Goal: Understand process/instructions: Learn how to perform a task or action

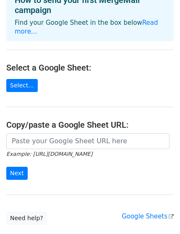
scroll to position [110, 0]
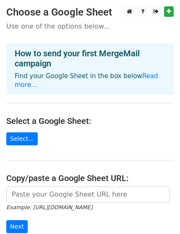
scroll to position [63, 0]
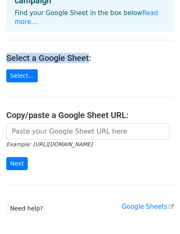
drag, startPoint x: 6, startPoint y: 56, endPoint x: 89, endPoint y: 59, distance: 82.9
click at [89, 59] on h4 "Select a Google Sheet:" at bounding box center [90, 58] width 168 height 10
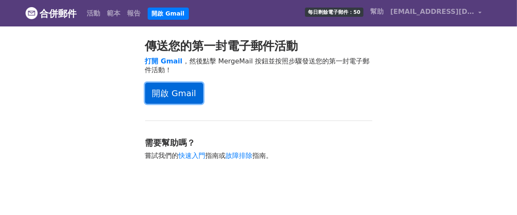
click at [184, 94] on font "開啟 Gmail" at bounding box center [174, 94] width 44 height 10
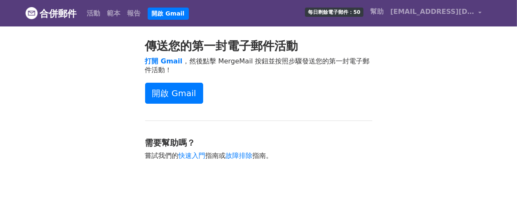
click at [344, 11] on font "每日剩餘電子郵件：50" at bounding box center [334, 12] width 53 height 6
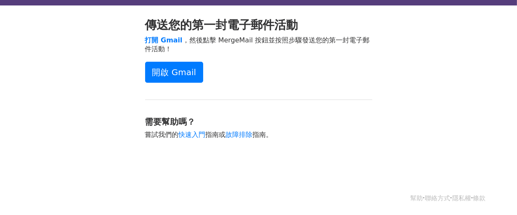
scroll to position [9, 0]
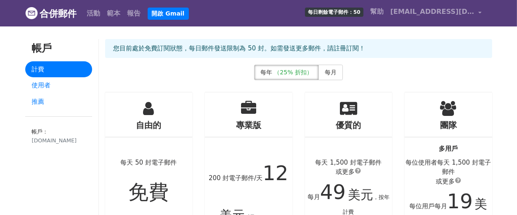
click at [318, 13] on font "每日剩餘電子郵件：50" at bounding box center [334, 12] width 53 height 6
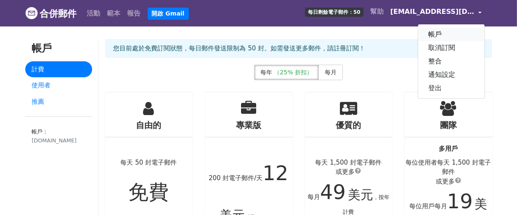
click at [435, 35] on font "帳戶" at bounding box center [434, 34] width 13 height 8
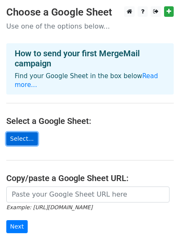
click at [25, 140] on link "Select..." at bounding box center [22, 138] width 32 height 13
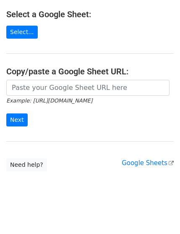
scroll to position [110, 0]
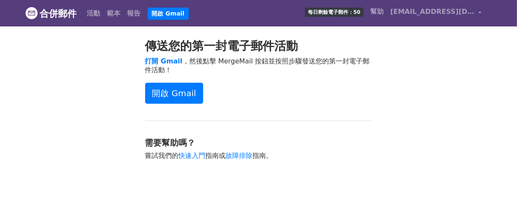
click at [303, 108] on div "傳送您的第一封電子郵件活動 打開 Gmail ，然後點擊 MergeMail 按鈕並按照步驟發送您的第一封電子郵件活動！ 開啟 Gmail 需要幫助嗎？ 嘗試…" at bounding box center [259, 104] width 240 height 130
click at [386, 10] on link "幫助" at bounding box center [377, 11] width 20 height 17
click at [479, 11] on link "ellachen0156@nehs.hc.edu.tw" at bounding box center [436, 13] width 98 height 20
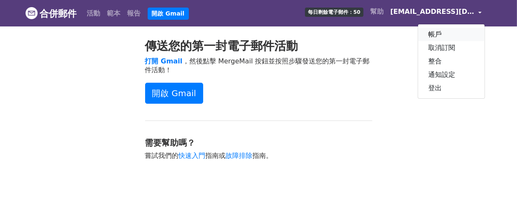
click at [434, 28] on link "帳戶" at bounding box center [451, 34] width 66 height 13
